Goal: Transaction & Acquisition: Obtain resource

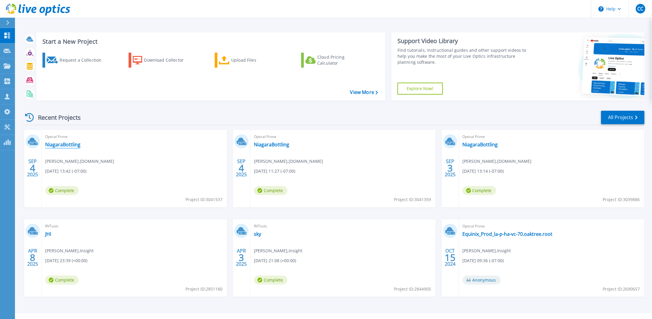
click at [63, 145] on link "NiagaraBottling" at bounding box center [62, 144] width 35 height 6
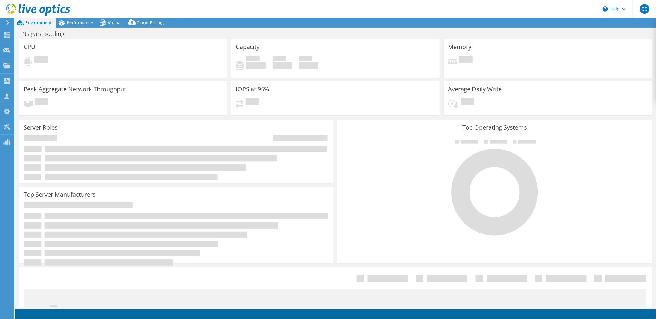
select select "USWest"
select select "USD"
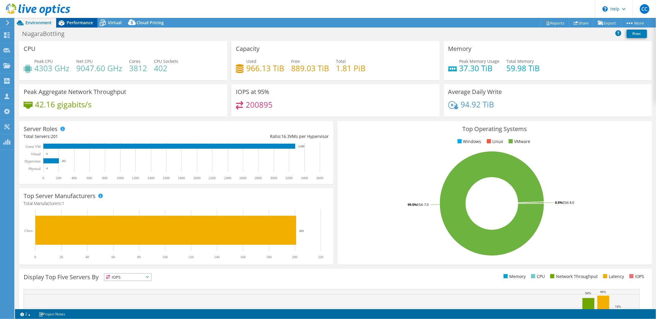
click at [76, 21] on span "Performance" at bounding box center [80, 23] width 26 height 6
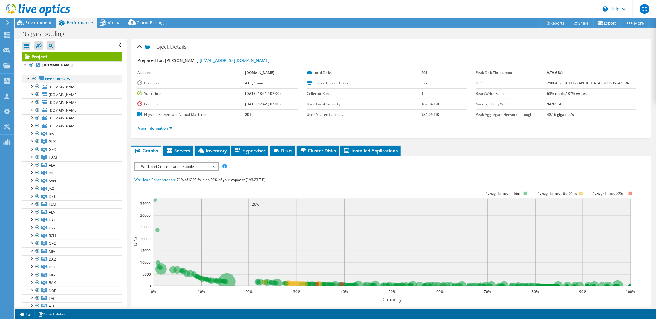
click at [35, 78] on div at bounding box center [34, 78] width 6 height 7
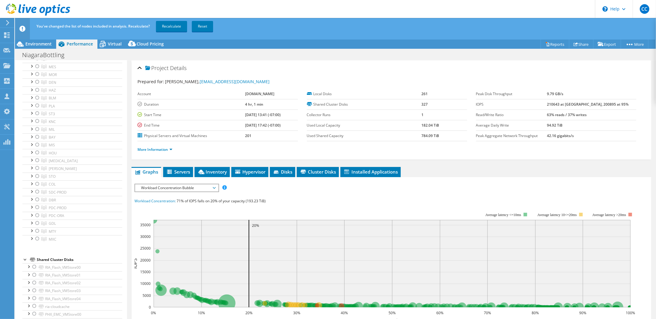
scroll to position [329, 0]
click at [38, 196] on div at bounding box center [37, 193] width 6 height 7
click at [36, 212] on div at bounding box center [37, 209] width 6 height 7
click at [37, 220] on div at bounding box center [37, 217] width 6 height 7
click at [167, 26] on link "Recalculate" at bounding box center [171, 26] width 31 height 11
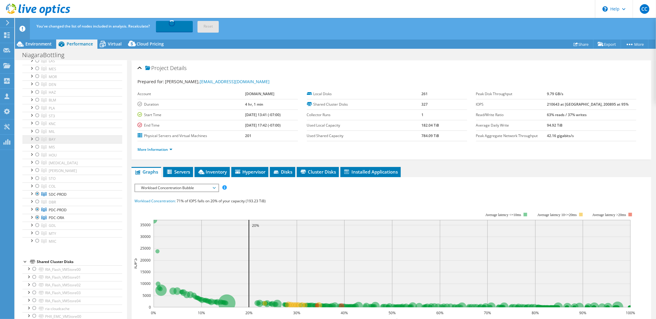
click at [28, 143] on link "BAY" at bounding box center [72, 139] width 100 height 8
click at [31, 141] on div at bounding box center [31, 138] width 6 height 6
click at [54, 141] on span "BAY" at bounding box center [52, 139] width 7 height 5
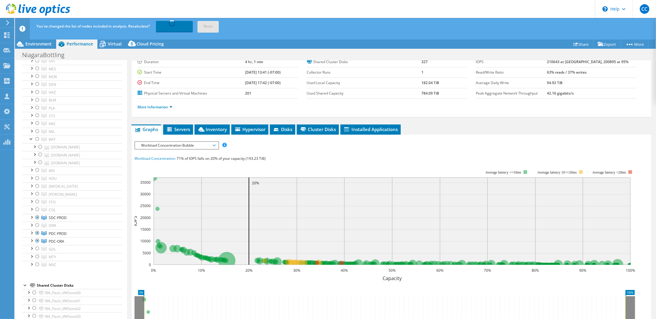
scroll to position [0, 0]
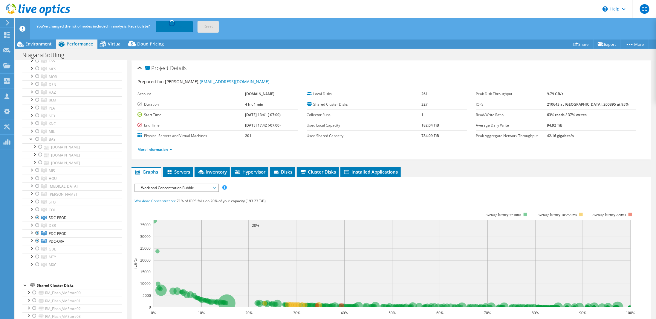
click at [197, 188] on span "Workload Concentration Bubble" at bounding box center [176, 187] width 77 height 7
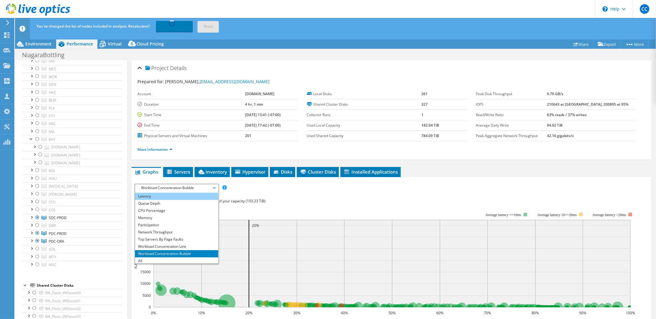
scroll to position [22, 0]
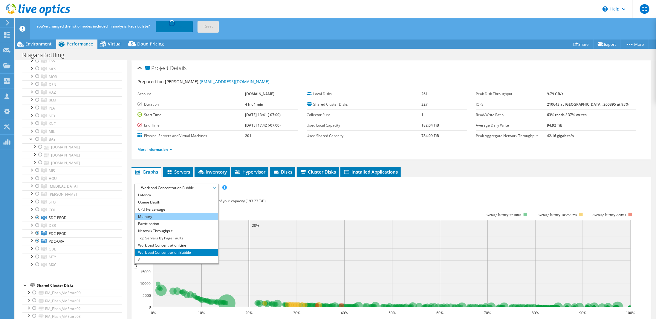
click at [151, 217] on li "Memory" at bounding box center [176, 216] width 83 height 7
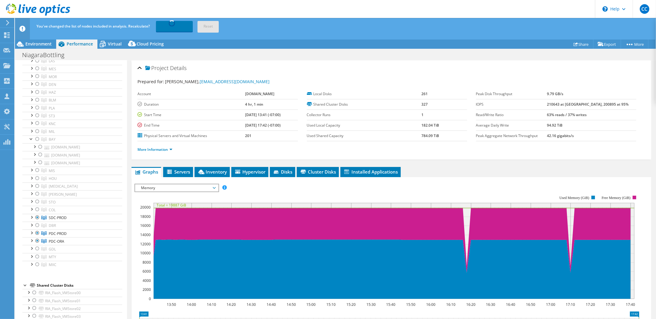
drag, startPoint x: 196, startPoint y: 180, endPoint x: 193, endPoint y: 187, distance: 7.5
click at [195, 183] on div "IOPS Disk Throughput IO Size Latency Queue Depth CPU Percentage Memory Page Fau…" at bounding box center [392, 284] width 514 height 207
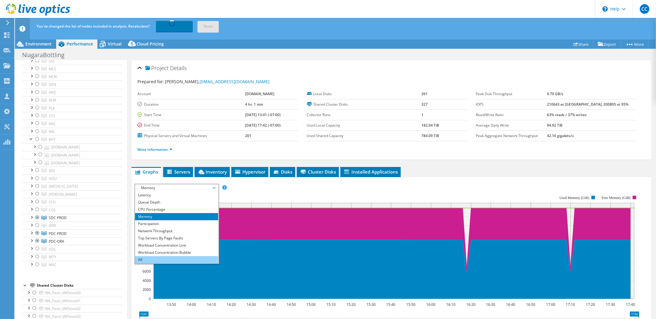
click at [147, 258] on li "All" at bounding box center [176, 259] width 83 height 7
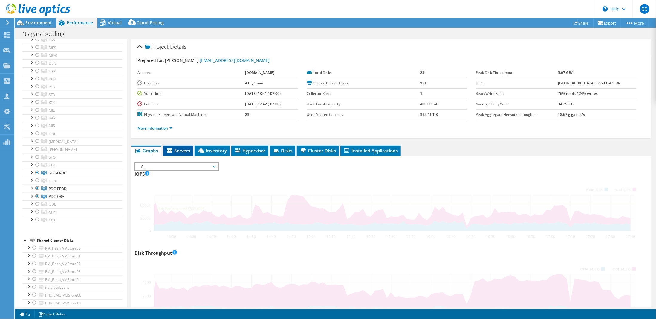
click at [185, 147] on span "Servers" at bounding box center [178, 150] width 24 height 6
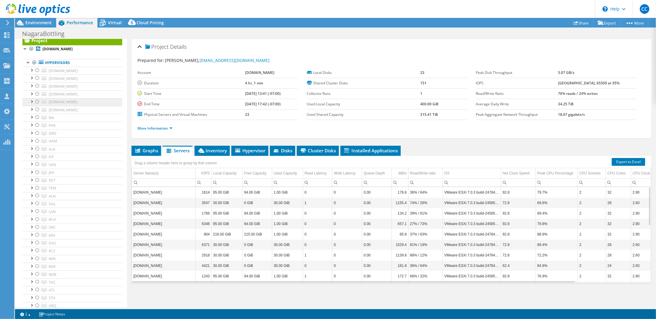
scroll to position [0, 0]
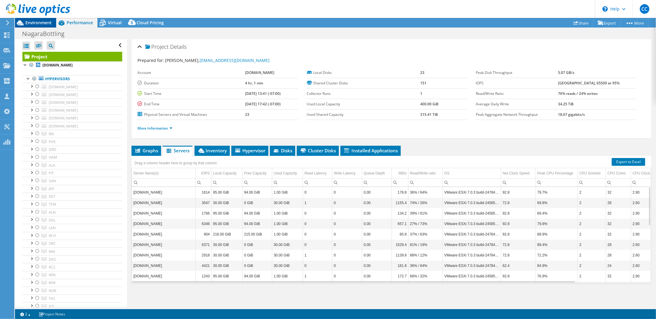
click at [27, 20] on span "Environment" at bounding box center [38, 23] width 26 height 6
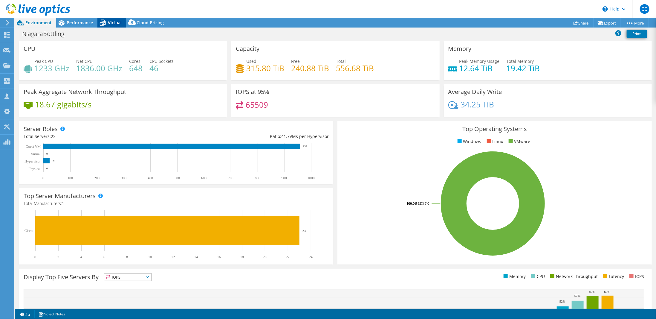
click at [111, 23] on span "Virtual" at bounding box center [115, 23] width 14 height 6
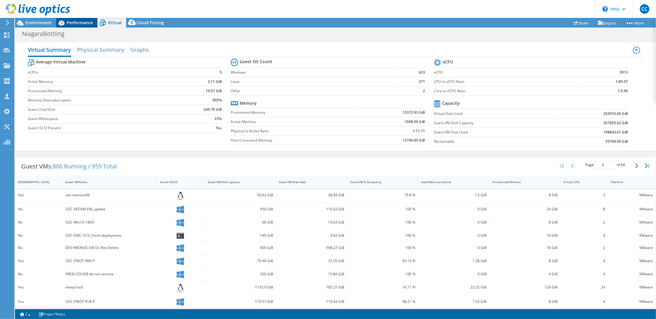
click at [74, 24] on span "Performance" at bounding box center [80, 23] width 26 height 6
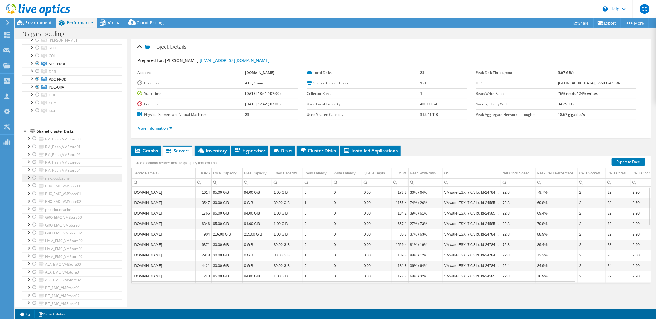
scroll to position [359, 0]
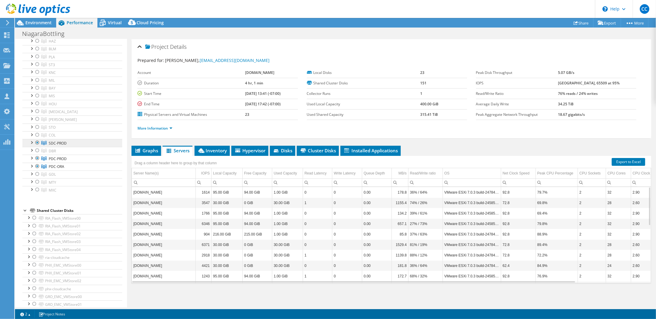
click at [59, 144] on span "SDC-PROD" at bounding box center [58, 143] width 18 height 5
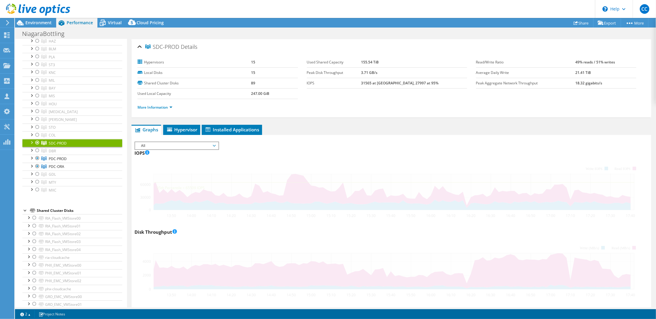
click at [32, 145] on div at bounding box center [31, 142] width 6 height 6
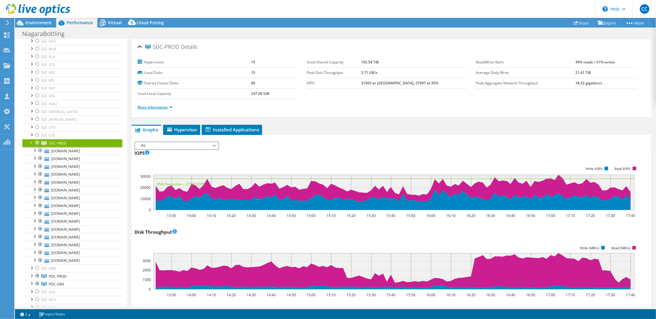
click at [166, 106] on link "More Information" at bounding box center [155, 107] width 35 height 5
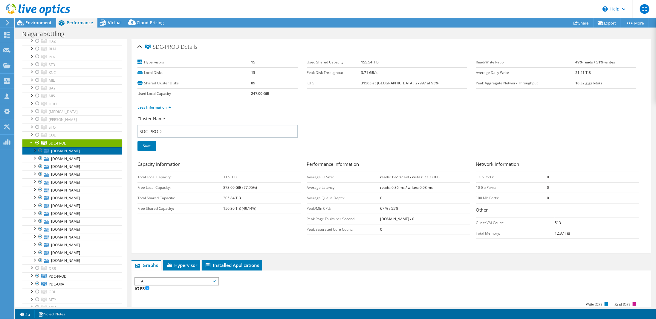
click at [73, 155] on link "[DOMAIN_NAME]" at bounding box center [72, 151] width 100 height 8
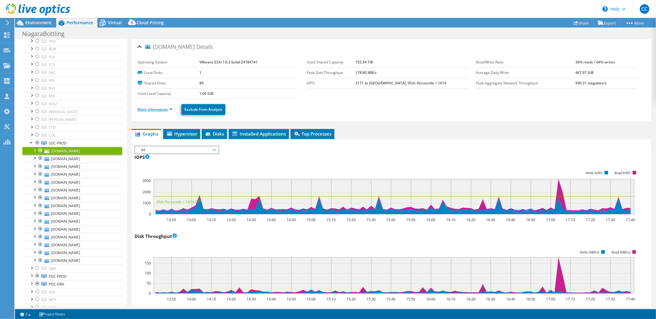
click at [170, 109] on link "More Information" at bounding box center [155, 109] width 35 height 5
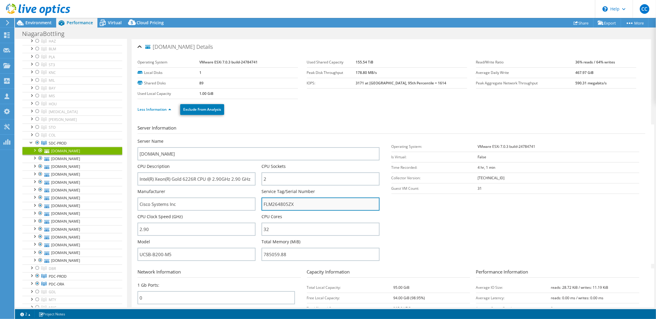
drag, startPoint x: 263, startPoint y: 204, endPoint x: 298, endPoint y: 203, distance: 35.3
click at [298, 203] on input "FLM264805ZX" at bounding box center [321, 203] width 118 height 13
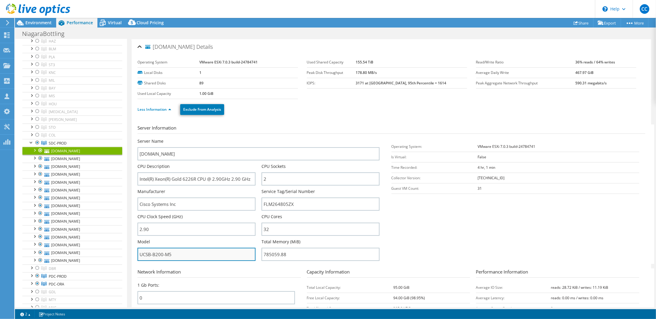
drag, startPoint x: 178, startPoint y: 255, endPoint x: 138, endPoint y: 251, distance: 39.9
click at [138, 251] on input "UCSB-B200-M5" at bounding box center [197, 254] width 118 height 13
click at [449, 239] on section "Server Information Server Name sdc-ucs-esx23.niagarawater.com CPU Description I…" at bounding box center [393, 193] width 511 height 139
click at [200, 256] on input "UCSB-B200-M5" at bounding box center [197, 254] width 118 height 13
drag, startPoint x: 196, startPoint y: 257, endPoint x: 140, endPoint y: 256, distance: 55.6
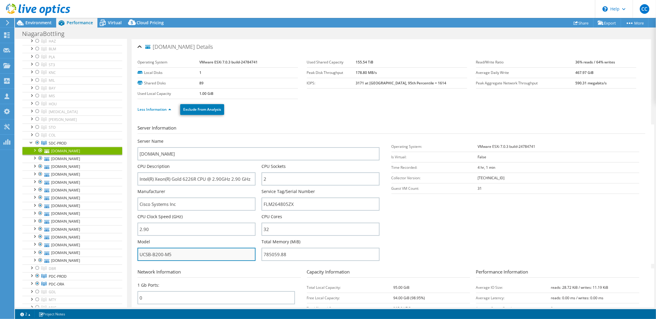
click at [140, 256] on input "UCSB-B200-M5" at bounding box center [197, 254] width 118 height 13
click at [478, 225] on section "Server Information Server Name sdc-ucs-esx23.niagarawater.com CPU Description I…" at bounding box center [393, 193] width 511 height 139
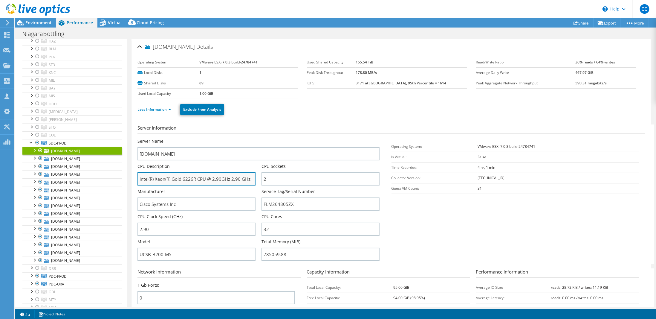
click at [198, 177] on input "Intel(R) Xeon(R) Gold 6226R CPU @ 2.90GHz 2.90 GHz" at bounding box center [197, 178] width 118 height 13
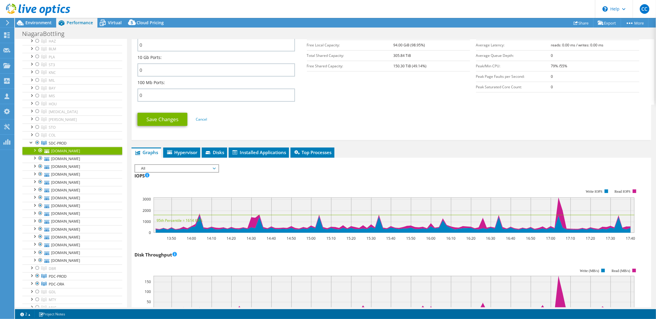
scroll to position [299, 0]
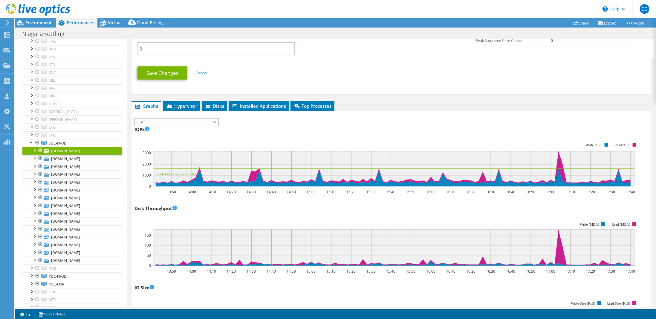
click at [209, 119] on span "All" at bounding box center [176, 121] width 77 height 7
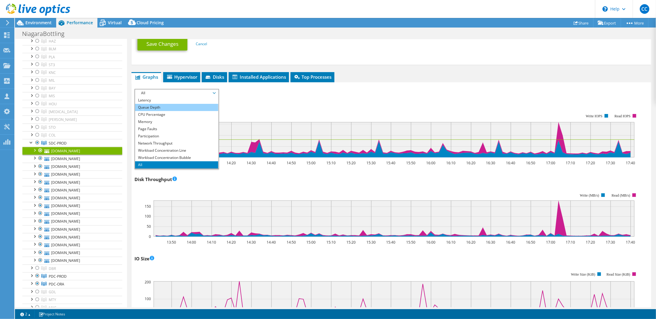
scroll to position [329, 0]
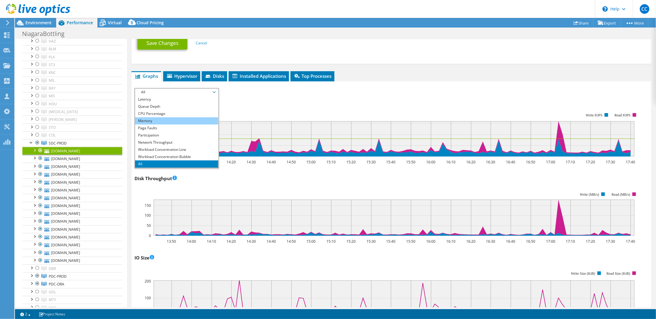
click at [167, 117] on li "Memory" at bounding box center [176, 120] width 83 height 7
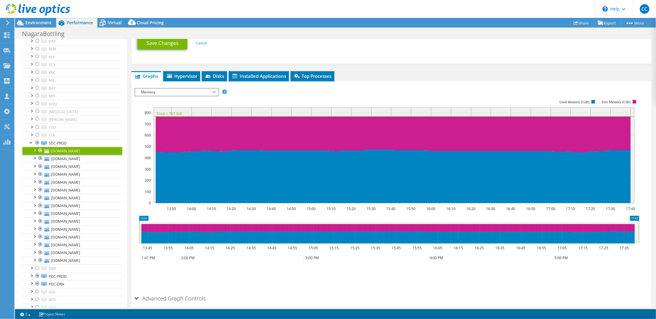
click at [200, 89] on span "Memory" at bounding box center [176, 92] width 77 height 7
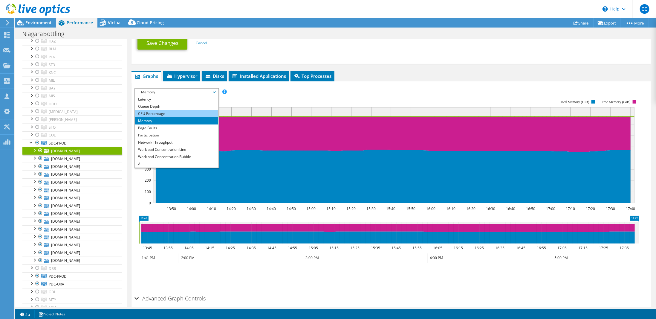
click at [162, 115] on li "CPU Percentage" at bounding box center [176, 113] width 83 height 7
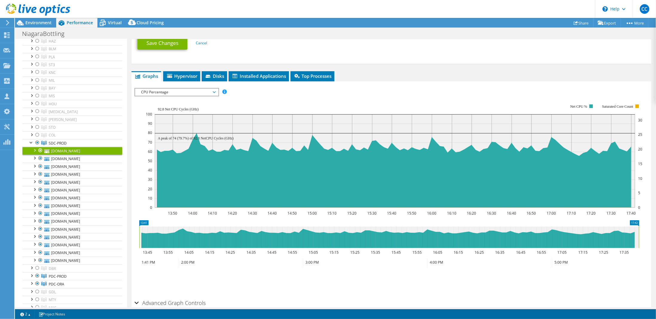
click at [209, 86] on div "IOPS Disk Throughput IO Size Latency Queue Depth CPU Percentage Memory Page Fau…" at bounding box center [392, 191] width 514 height 212
click at [209, 89] on span "CPU Percentage" at bounding box center [176, 92] width 77 height 7
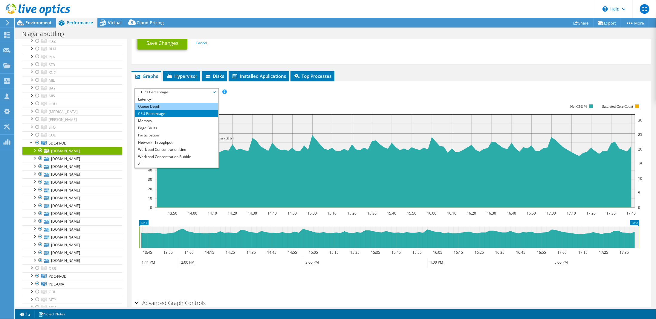
click at [156, 106] on li "Queue Depth" at bounding box center [176, 106] width 83 height 7
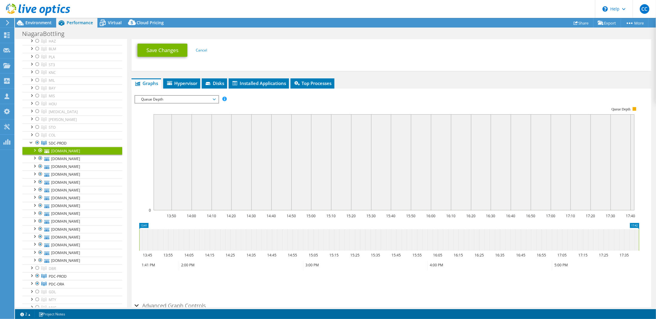
scroll to position [324, 0]
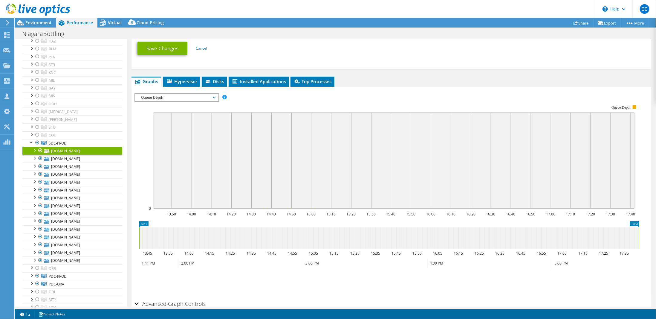
click at [208, 97] on span "Queue Depth" at bounding box center [176, 97] width 77 height 7
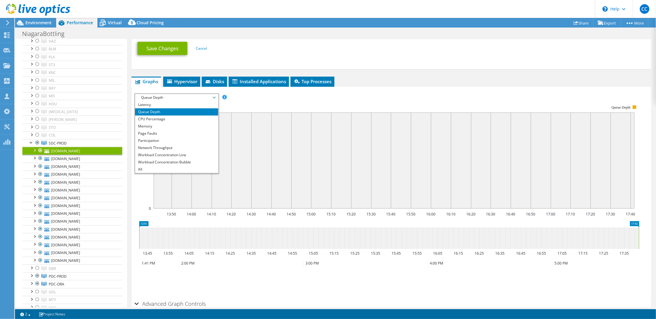
click at [362, 45] on ul "Save Changes Cancel" at bounding box center [392, 47] width 508 height 15
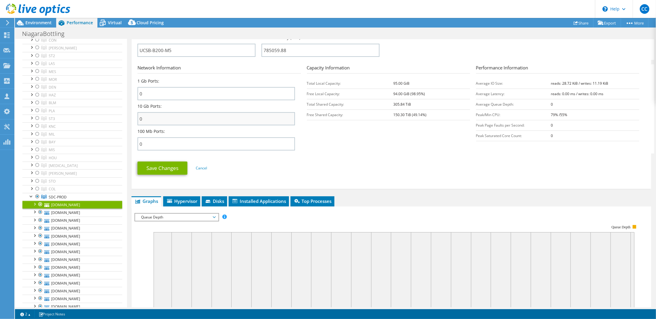
scroll to position [239, 0]
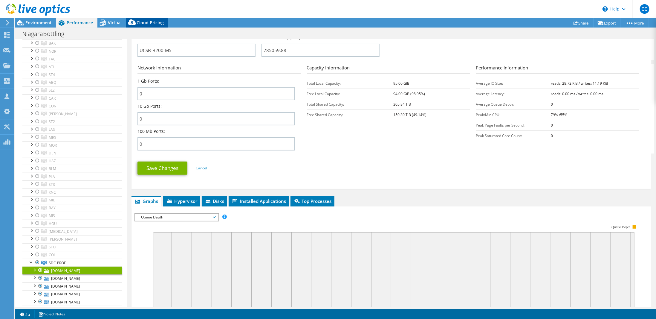
click at [152, 23] on span "Cloud Pricing" at bounding box center [150, 23] width 27 height 6
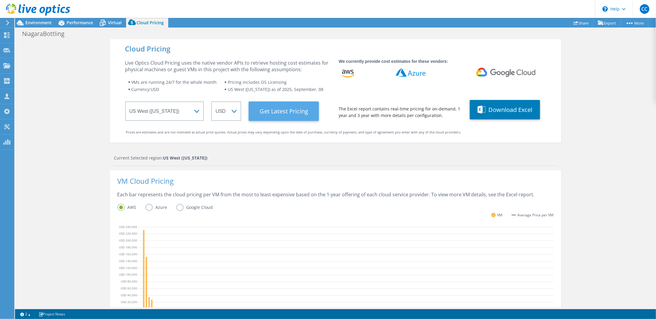
click at [294, 110] on Latest "Get Latest Pricing" at bounding box center [284, 110] width 70 height 19
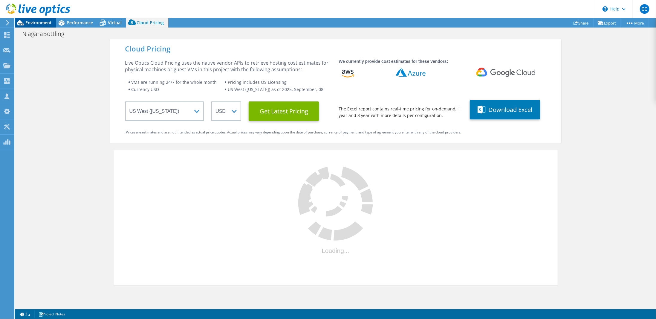
click at [34, 25] on span "Environment" at bounding box center [38, 23] width 26 height 6
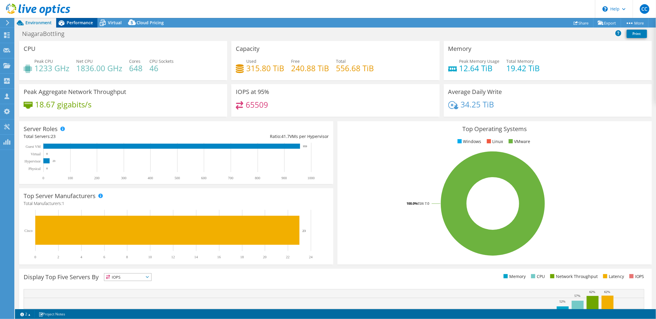
drag, startPoint x: 68, startPoint y: 17, endPoint x: 65, endPoint y: 20, distance: 4.5
click at [66, 19] on div at bounding box center [35, 10] width 70 height 20
click at [67, 24] on span "Performance" at bounding box center [80, 23] width 26 height 6
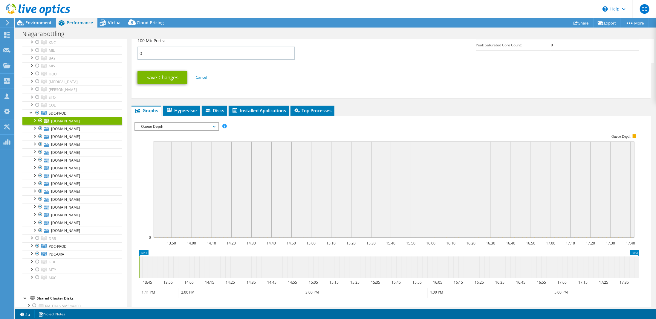
scroll to position [294, 0]
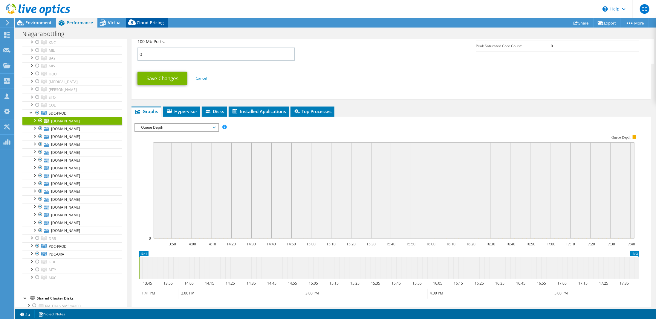
click at [144, 25] on div "Cloud Pricing" at bounding box center [147, 23] width 42 height 10
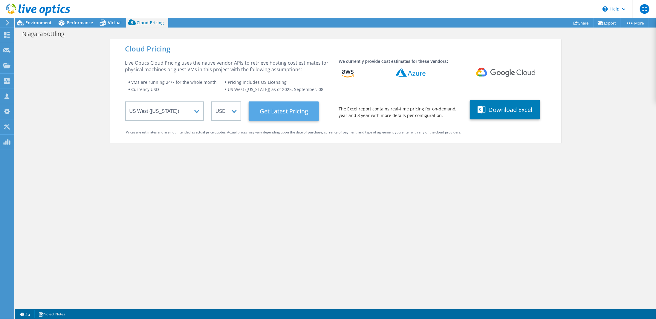
click at [277, 117] on Latest "Get Latest Pricing" at bounding box center [284, 110] width 70 height 19
click at [283, 108] on Latest "Get Latest Pricing" at bounding box center [284, 110] width 70 height 19
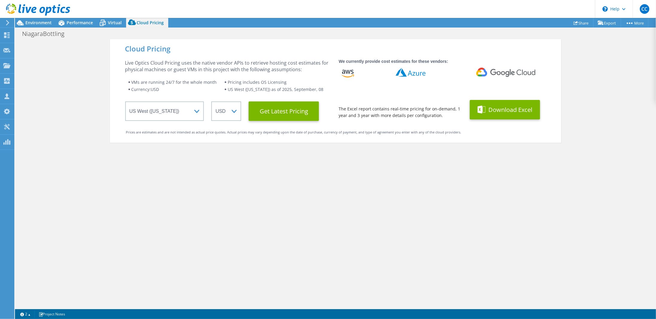
click at [521, 112] on button "Download Excel" at bounding box center [505, 109] width 70 height 19
drag, startPoint x: 605, startPoint y: 128, endPoint x: 598, endPoint y: 128, distance: 6.6
click at [605, 128] on div "Cloud Pricing Live Optics Cloud Pricing uses the native vendor APIs to retrieve…" at bounding box center [335, 198] width 641 height 319
click at [624, 119] on div "Cloud Pricing Live Optics Cloud Pricing uses the native vendor APIs to retrieve…" at bounding box center [335, 198] width 641 height 319
drag, startPoint x: 425, startPoint y: 232, endPoint x: 222, endPoint y: 292, distance: 211.6
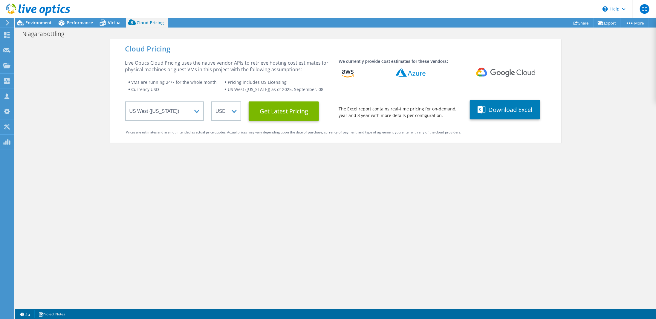
click at [424, 232] on div "Cloud Pricing Live Optics Cloud Pricing uses the native vendor APIs to retrieve…" at bounding box center [336, 198] width 452 height 319
drag, startPoint x: 337, startPoint y: 256, endPoint x: 302, endPoint y: 252, distance: 34.8
click at [333, 257] on div "Cloud Pricing Live Optics Cloud Pricing uses the native vendor APIs to retrieve…" at bounding box center [336, 198] width 452 height 319
click at [5, 24] on div at bounding box center [6, 22] width 7 height 5
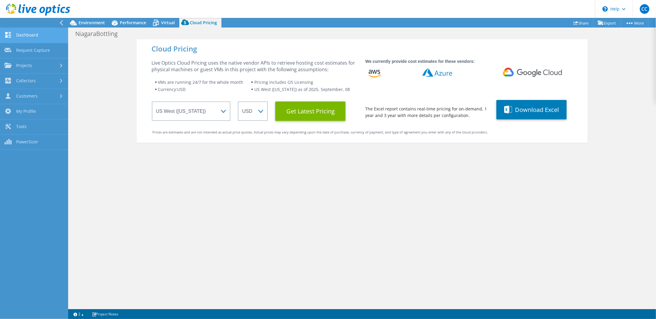
click at [39, 34] on link "Dashboard" at bounding box center [34, 35] width 68 height 15
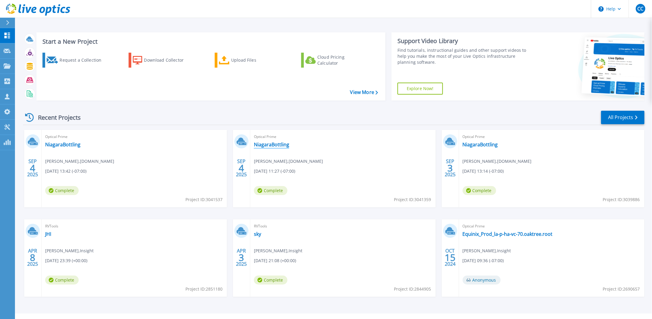
click at [264, 143] on link "NiagaraBottling" at bounding box center [271, 144] width 35 height 6
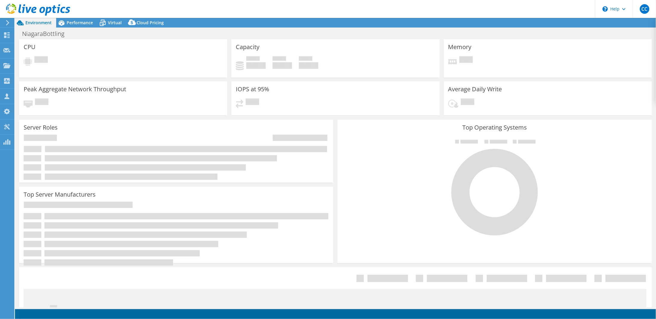
select select "USD"
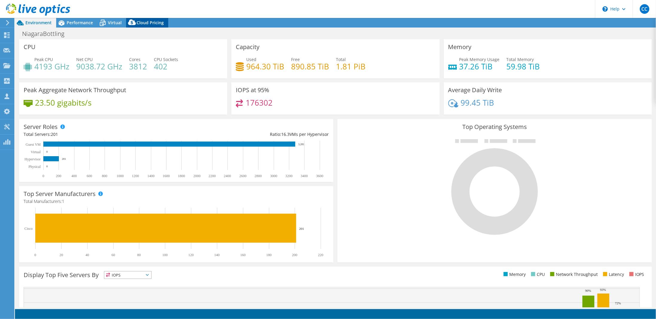
click at [157, 23] on span "Cloud Pricing" at bounding box center [150, 23] width 27 height 6
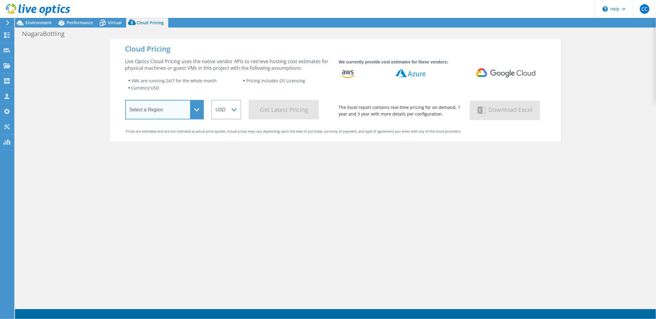
click at [186, 116] on select "Select a Region Asia Pacific (Hong Kong) Asia Pacific (Mumbai) Asia Pacific (Se…" at bounding box center [164, 109] width 79 height 19
select select "USWest"
click at [125, 101] on select "Select a Region Asia Pacific (Hong Kong) Asia Pacific (Mumbai) Asia Pacific (Se…" at bounding box center [164, 109] width 79 height 19
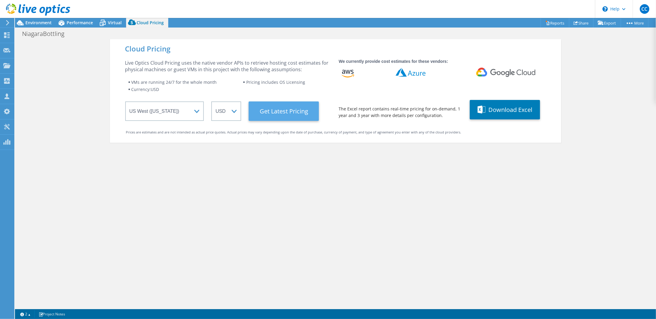
click at [277, 108] on Latest "Get Latest Pricing" at bounding box center [284, 110] width 70 height 19
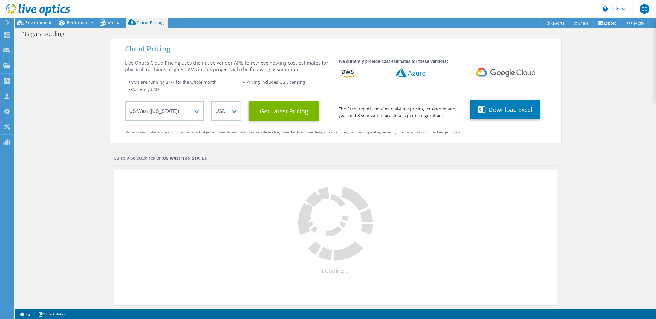
click at [7, 25] on use at bounding box center [7, 22] width 3 height 5
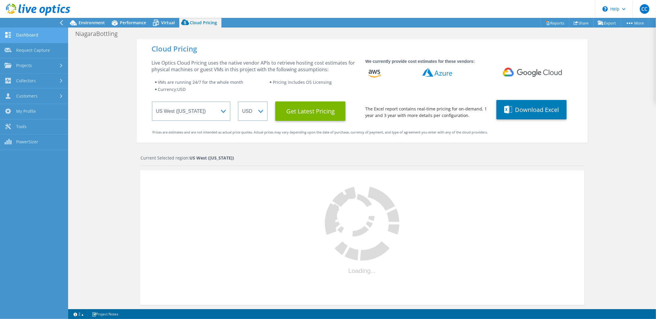
click at [17, 35] on link "Dashboard" at bounding box center [34, 35] width 68 height 15
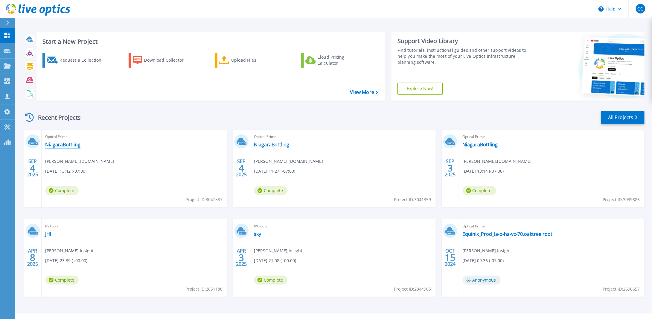
click at [65, 144] on link "NiagaraBottling" at bounding box center [62, 144] width 35 height 6
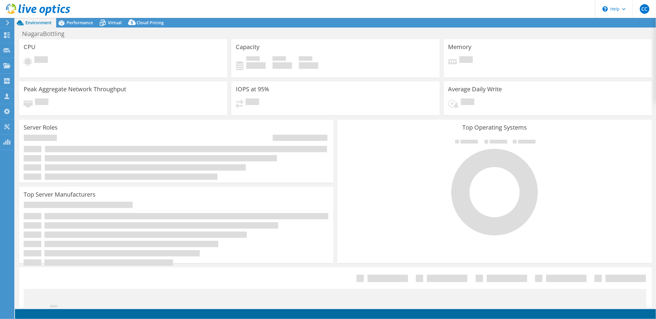
select select "USD"
select select "USWest"
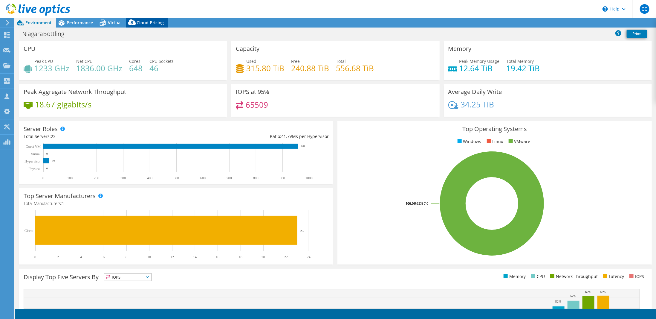
click at [148, 23] on span "Cloud Pricing" at bounding box center [150, 23] width 27 height 6
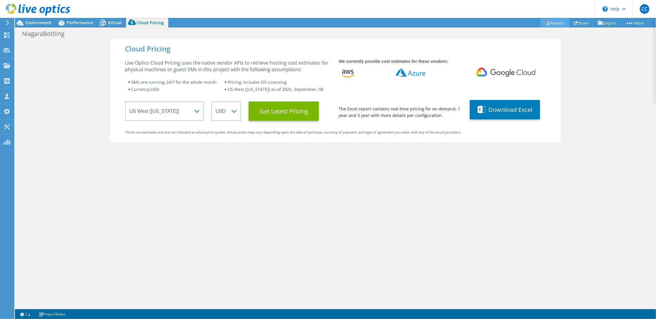
click at [555, 23] on link "Reports" at bounding box center [555, 22] width 29 height 9
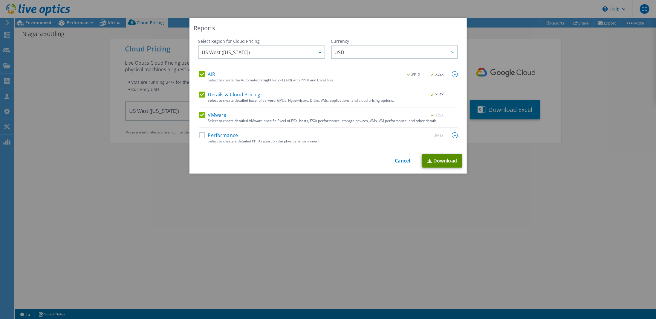
click at [445, 158] on link "Download" at bounding box center [443, 160] width 40 height 13
click at [404, 161] on link "Cancel" at bounding box center [402, 161] width 15 height 6
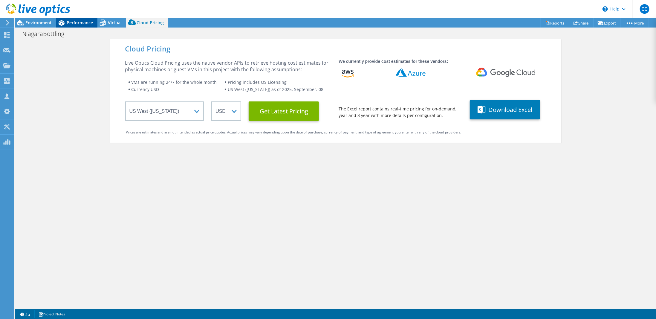
click at [75, 25] on span "Performance" at bounding box center [80, 23] width 26 height 6
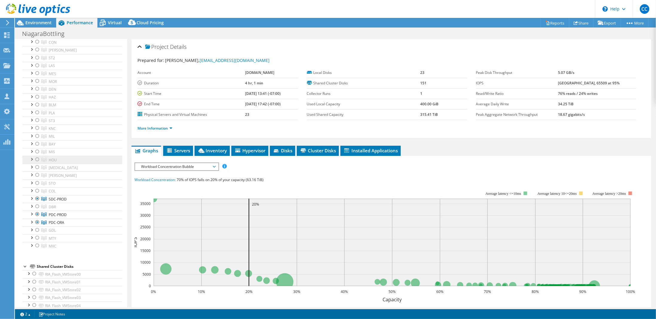
scroll to position [319, 0]
click at [60, 185] on span "SDC-PROD" at bounding box center [58, 182] width 18 height 5
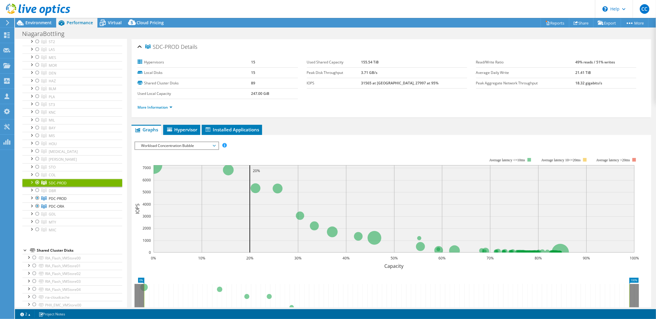
click at [32, 185] on div at bounding box center [31, 182] width 6 height 6
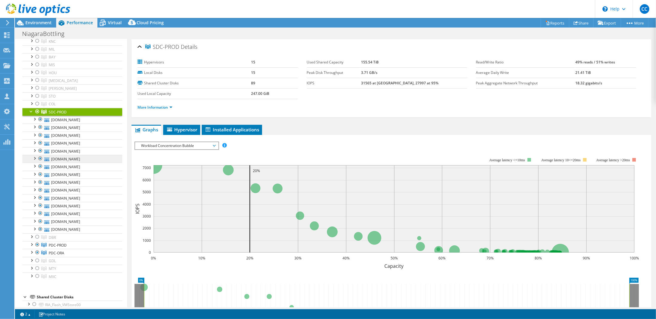
scroll to position [409, 0]
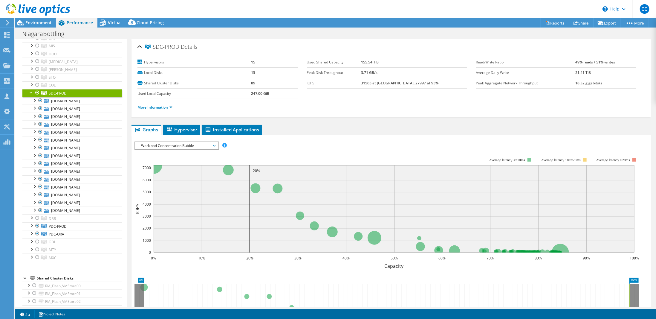
click at [325, 129] on ul "Graphs Servers Inventory Hypervisor Disks Cluster Disks Installed Applications" at bounding box center [392, 130] width 520 height 10
click at [32, 227] on div at bounding box center [31, 225] width 6 height 6
